Goal: Task Accomplishment & Management: Complete application form

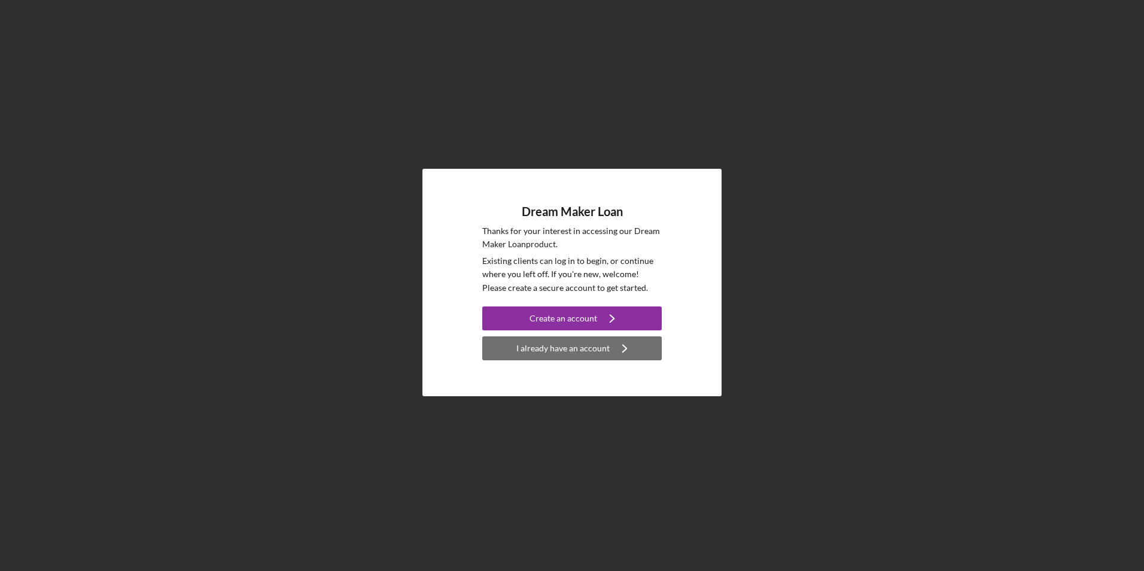
click at [570, 350] on div "I already have an account" at bounding box center [562, 348] width 93 height 24
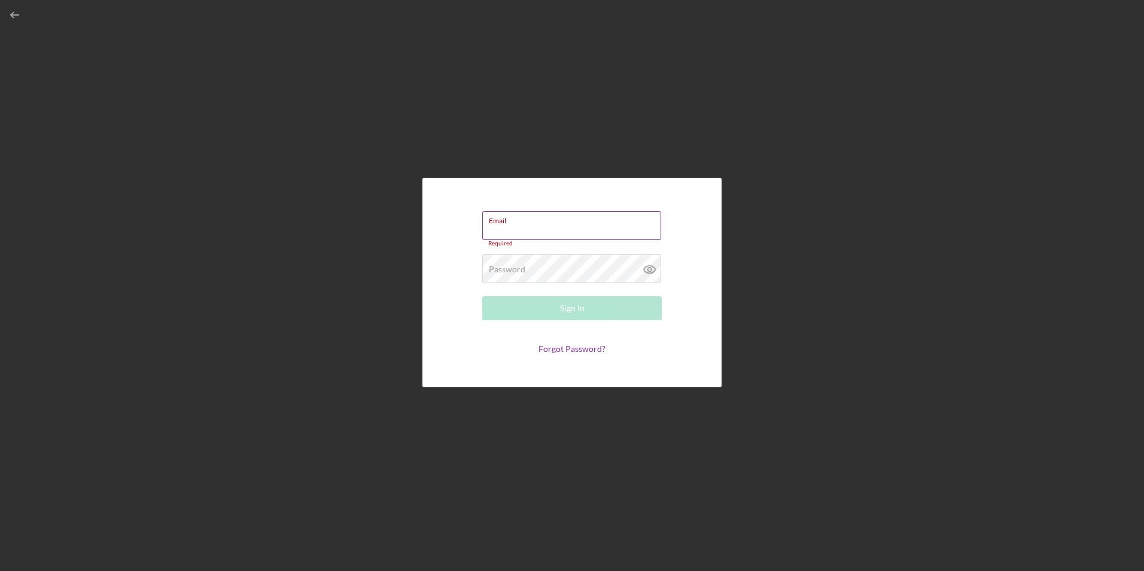
click at [515, 227] on input "Email" at bounding box center [571, 225] width 179 height 29
paste input "[URL][DOMAIN_NAME][DOMAIN_NAME]"
type input "h"
type input "[EMAIL_ADDRESS][DOMAIN_NAME]"
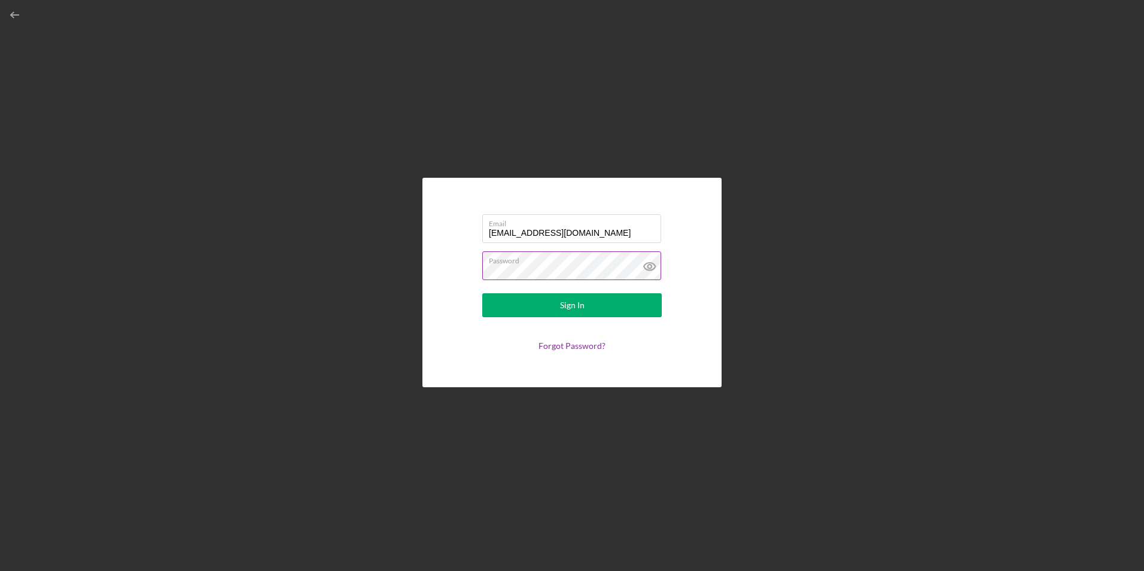
click at [647, 264] on icon at bounding box center [650, 266] width 30 height 30
click at [570, 308] on div "Sign In" at bounding box center [572, 305] width 25 height 24
